Goal: Task Accomplishment & Management: Manage account settings

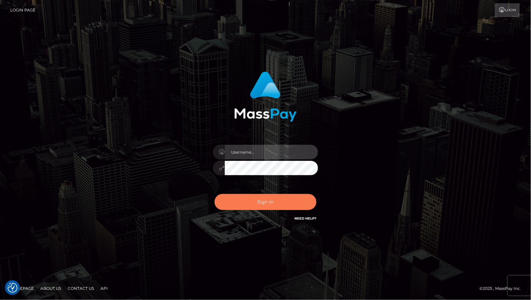
type input "cheli"
click at [247, 205] on button "Sign in" at bounding box center [265, 202] width 102 height 16
type input "cheli"
click at [257, 198] on button "Sign in" at bounding box center [265, 202] width 102 height 16
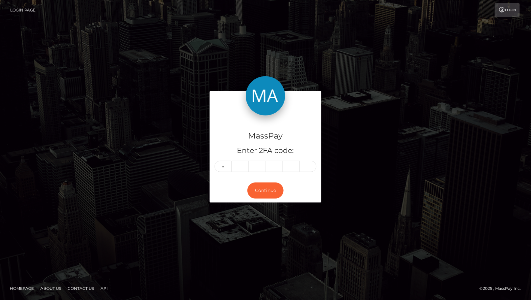
type input "2"
type input "7"
type input "3"
type input "1"
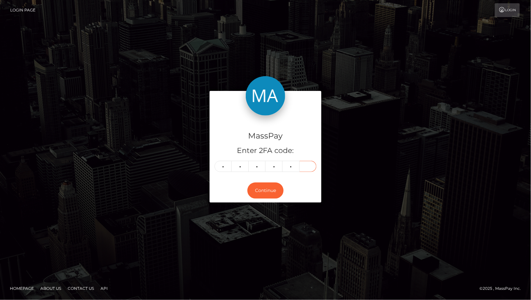
type input "1"
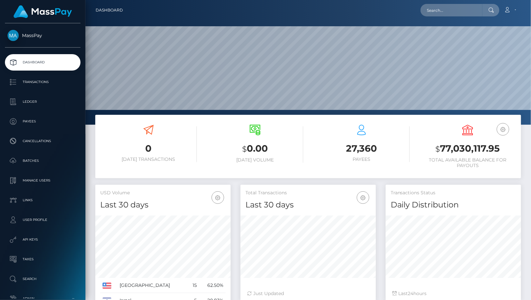
scroll to position [116, 135]
